Goal: Navigation & Orientation: Find specific page/section

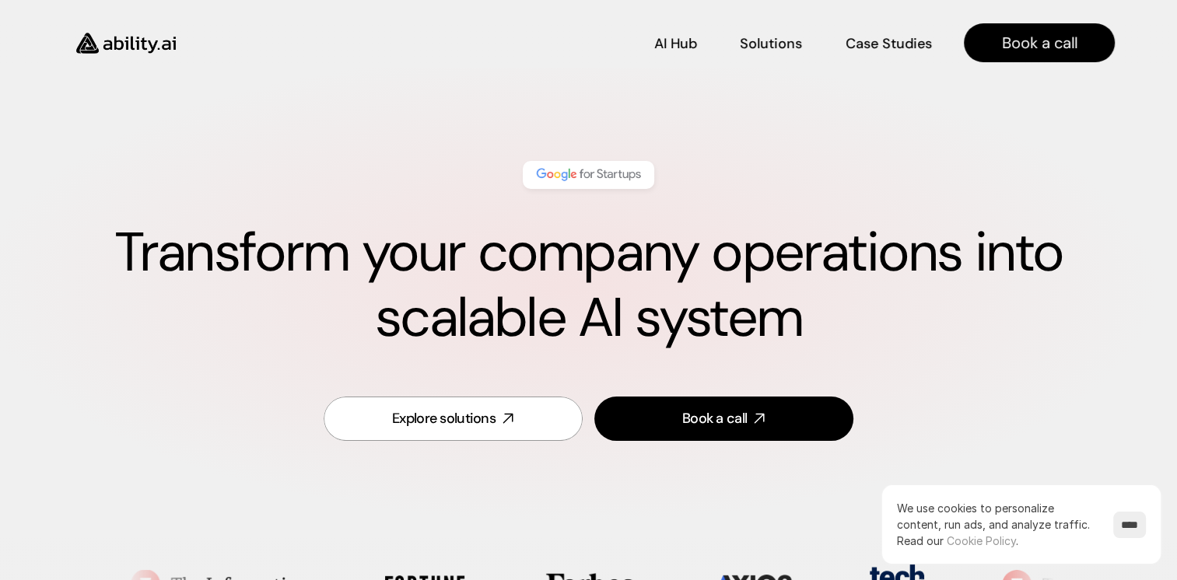
click at [935, 449] on div "Explore solutions Book a call" at bounding box center [588, 419] width 1052 height 82
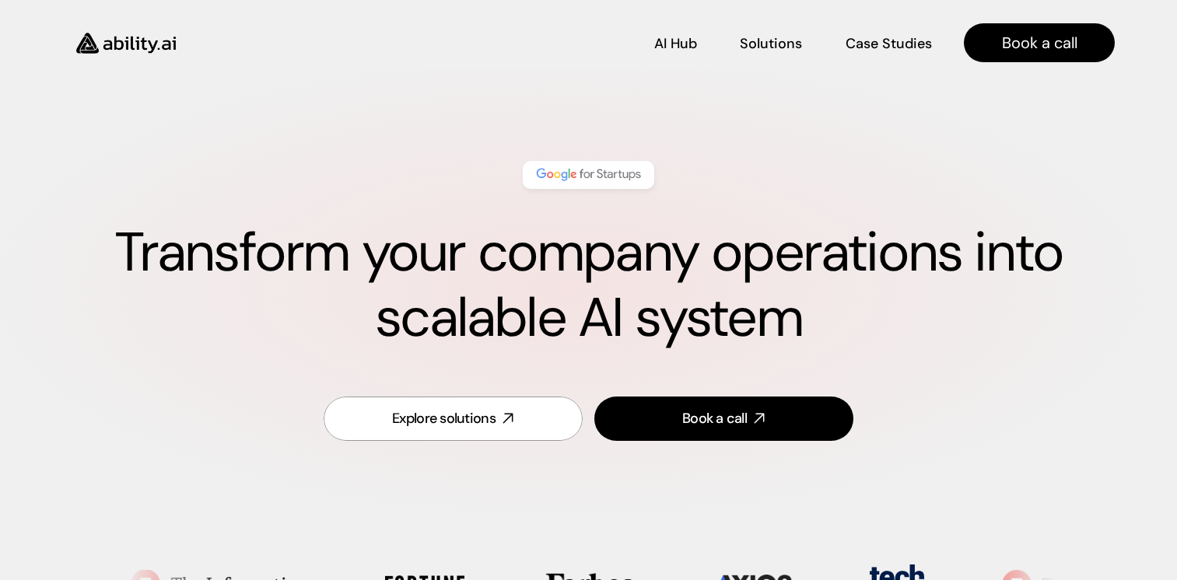
scroll to position [507, 0]
